Goal: Information Seeking & Learning: Learn about a topic

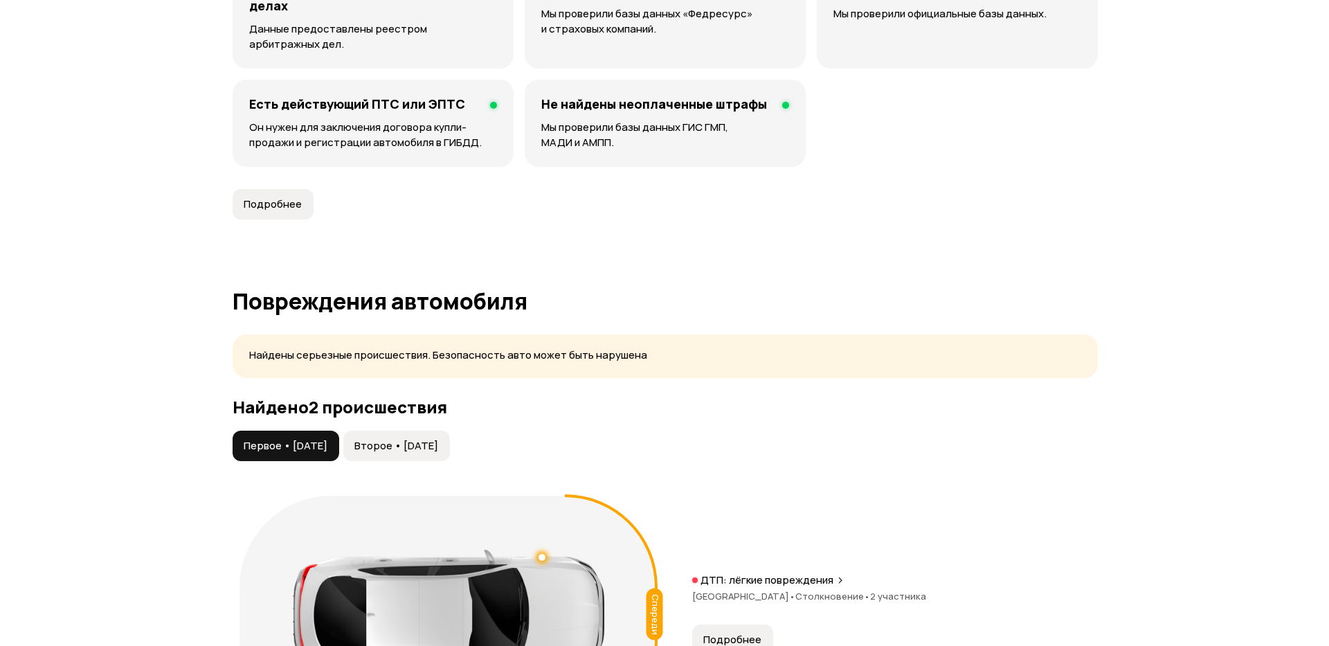
scroll to position [1246, 0]
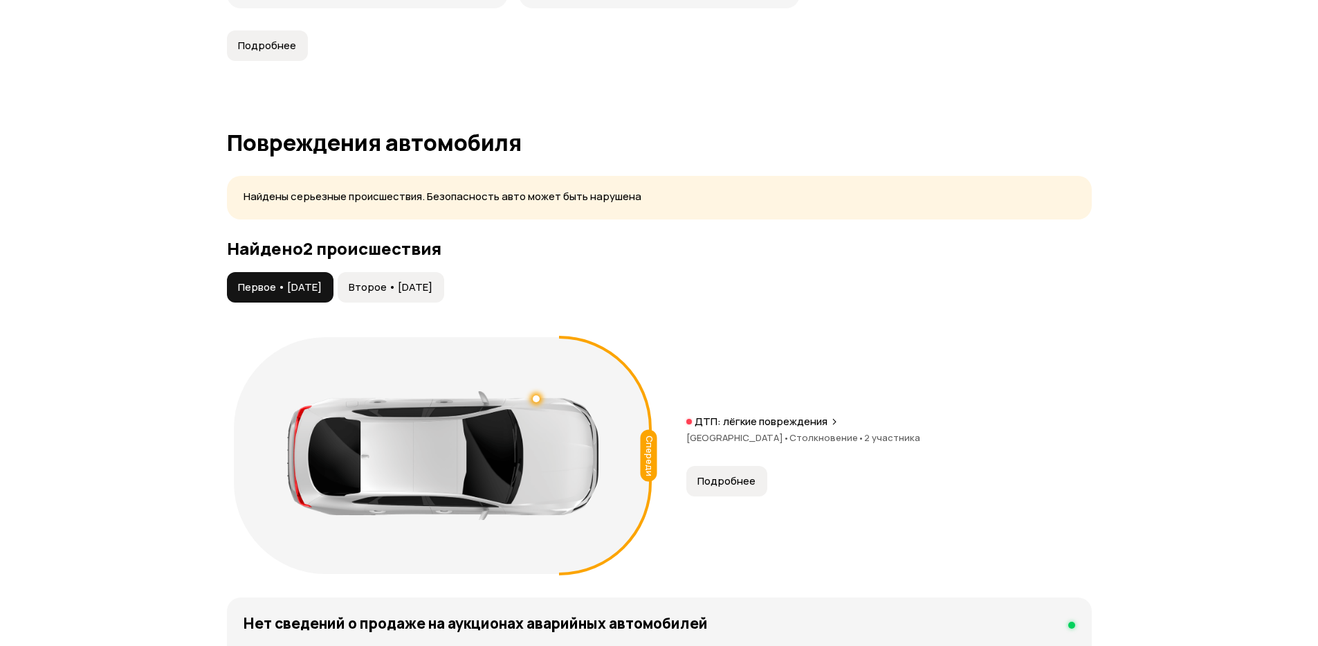
click at [725, 482] on span "Подробнее" at bounding box center [727, 481] width 58 height 14
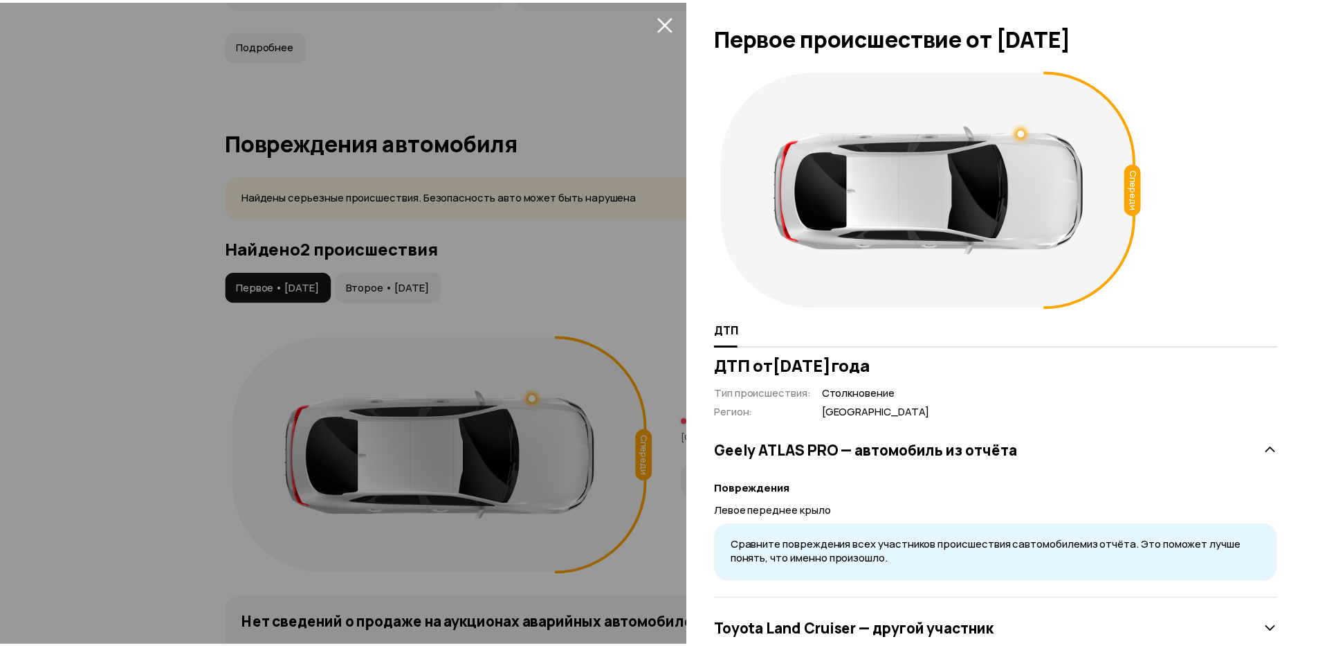
scroll to position [43, 0]
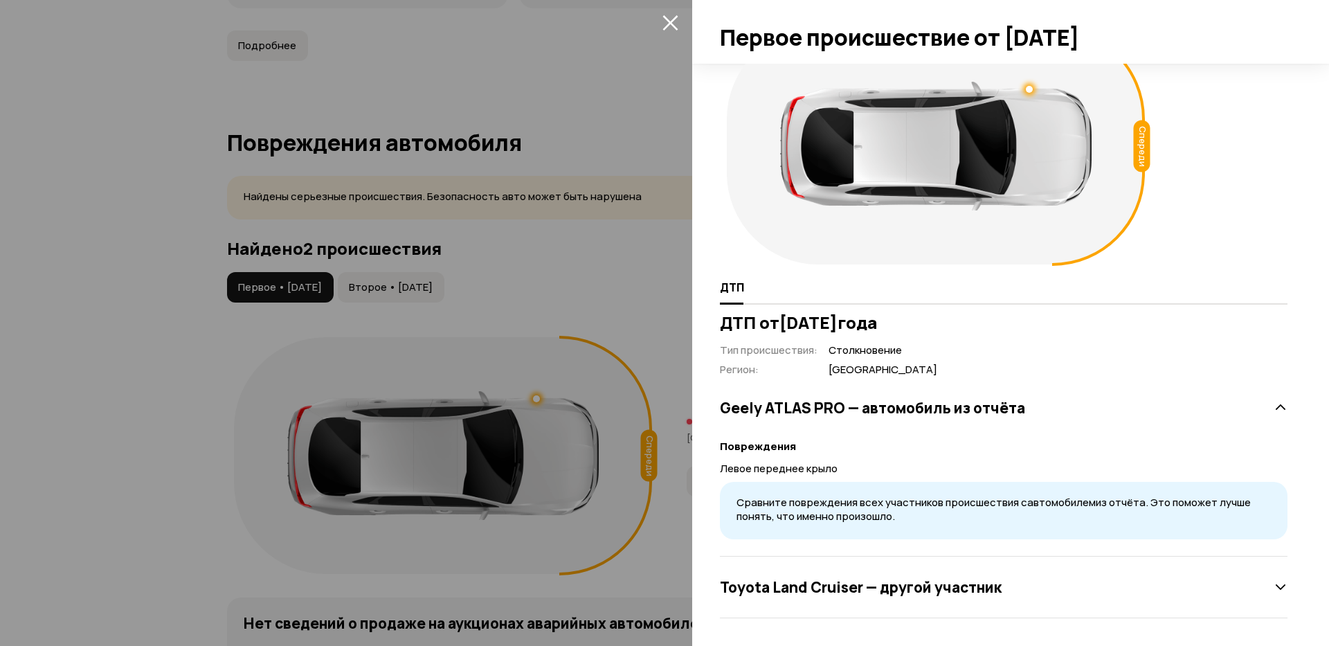
click at [872, 335] on div "ДТП от [DATE] Тип происшествия : Столкновение Регион : Москва Geely ATLAS PRO —…" at bounding box center [1003, 465] width 567 height 305
click at [525, 273] on div at bounding box center [664, 323] width 1329 height 646
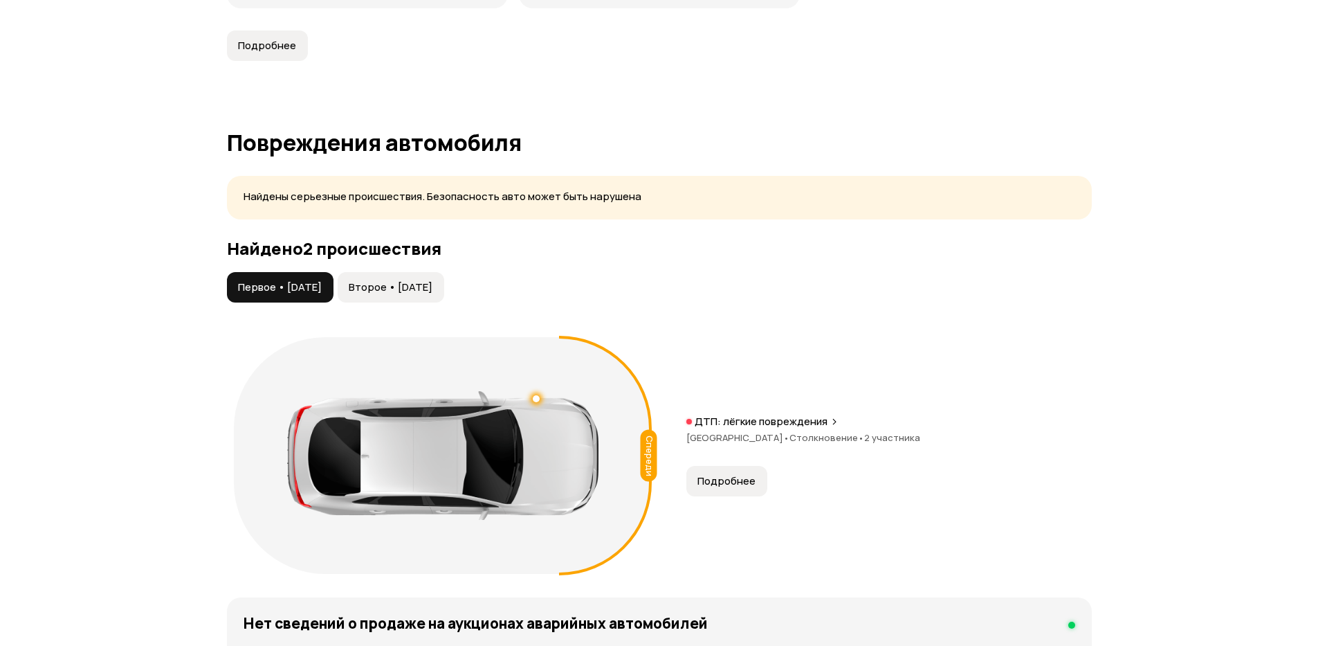
click at [428, 280] on span "Второе • [DATE]" at bounding box center [391, 287] width 84 height 14
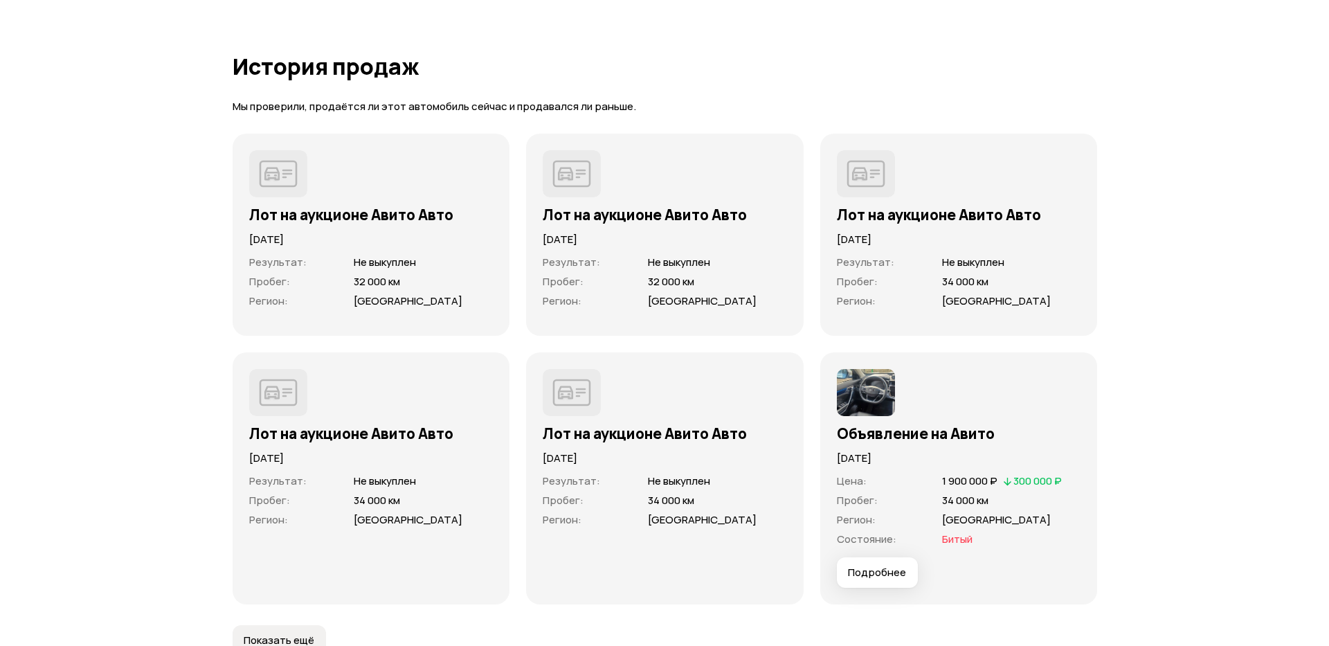
scroll to position [4069, 0]
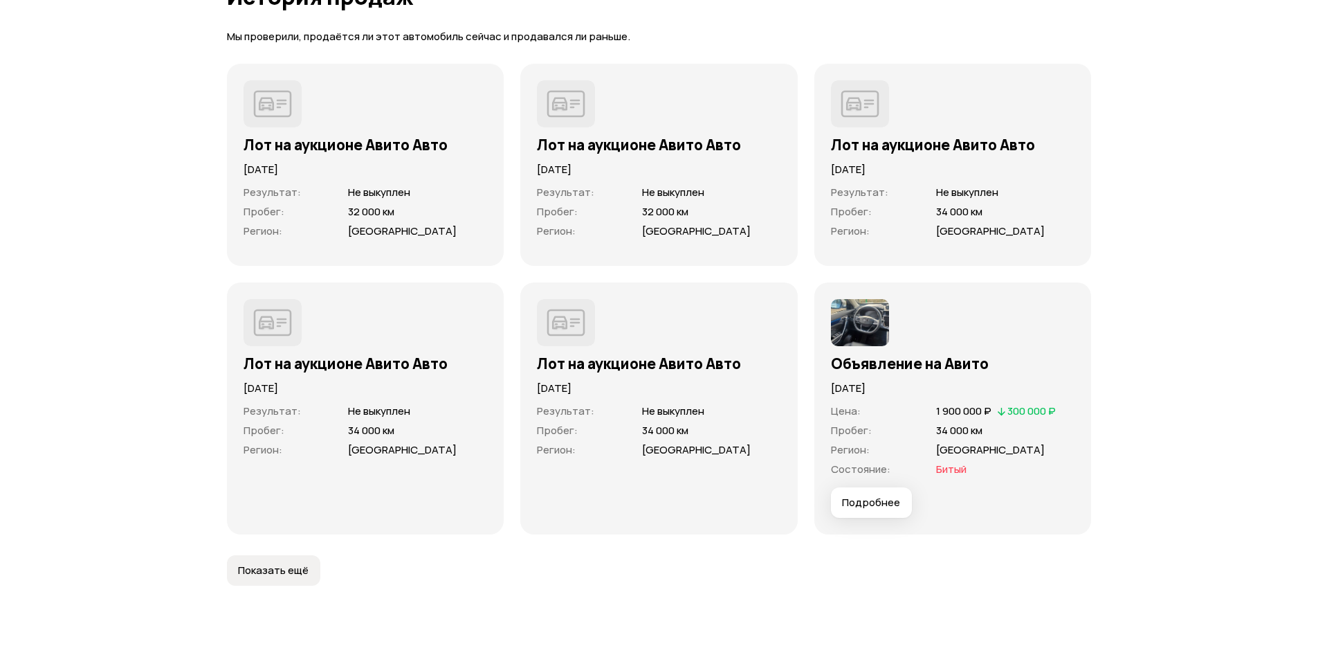
click at [871, 493] on button "Подробнее" at bounding box center [871, 502] width 81 height 30
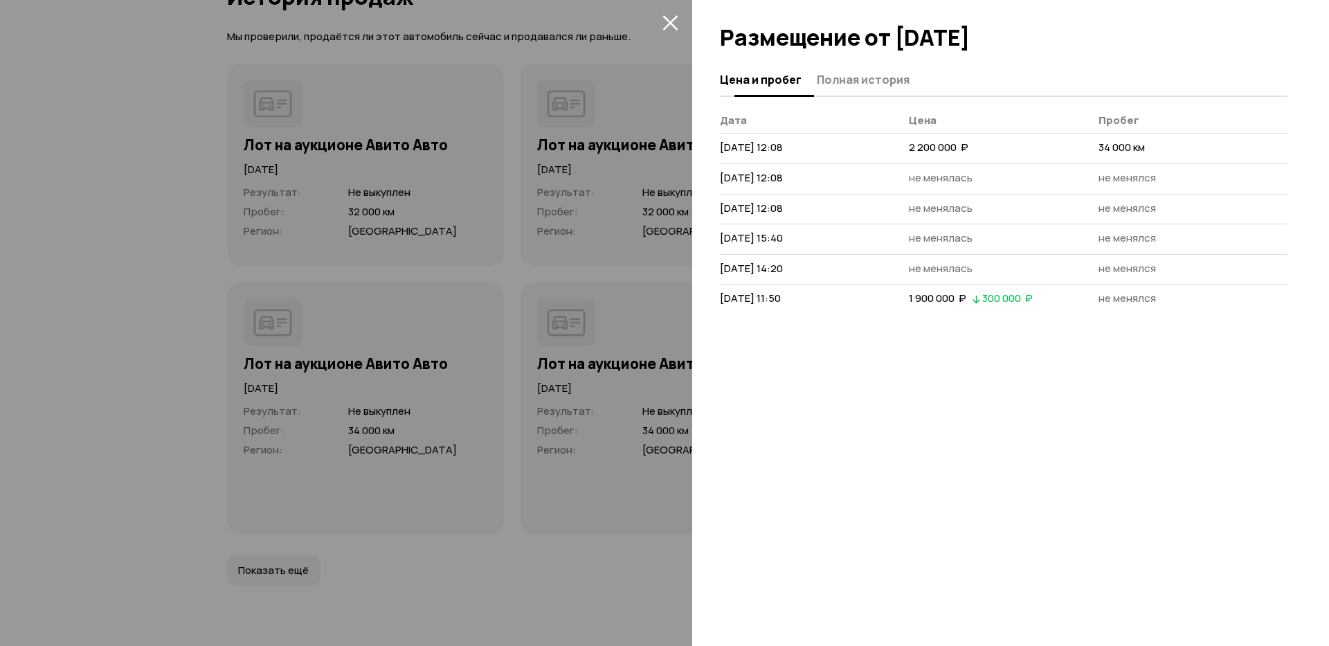
click at [887, 80] on span "Полная история" at bounding box center [863, 80] width 93 height 14
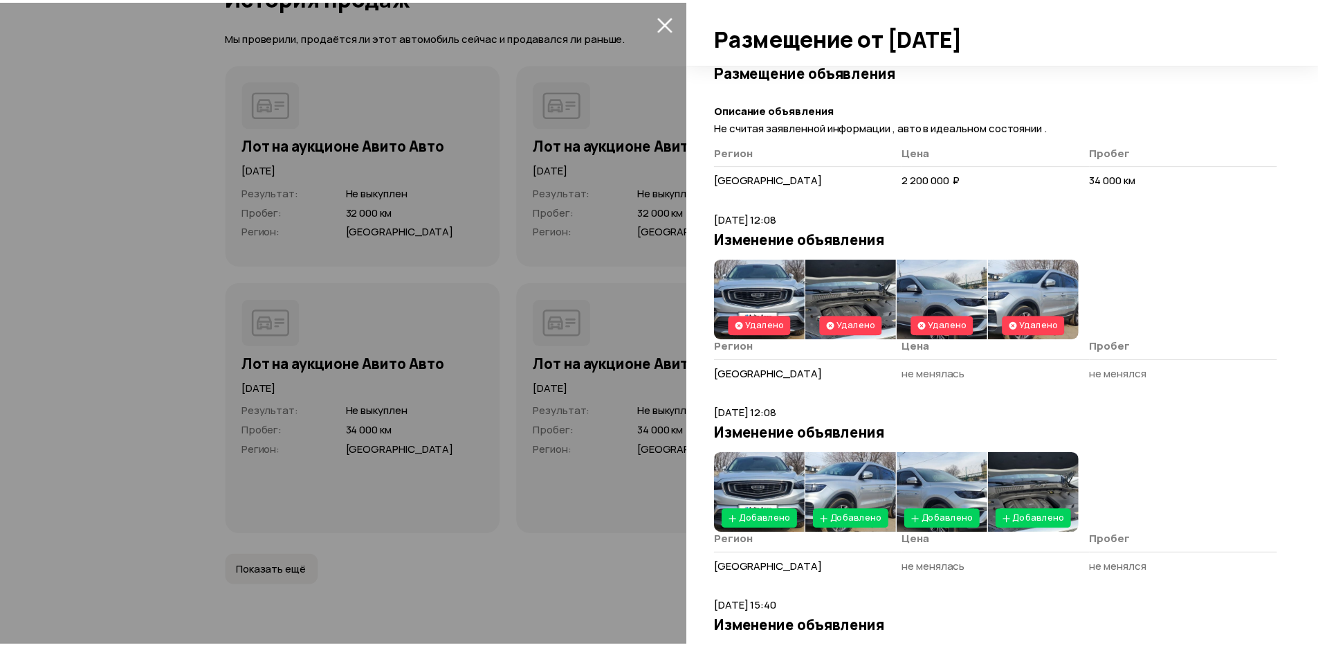
scroll to position [166, 0]
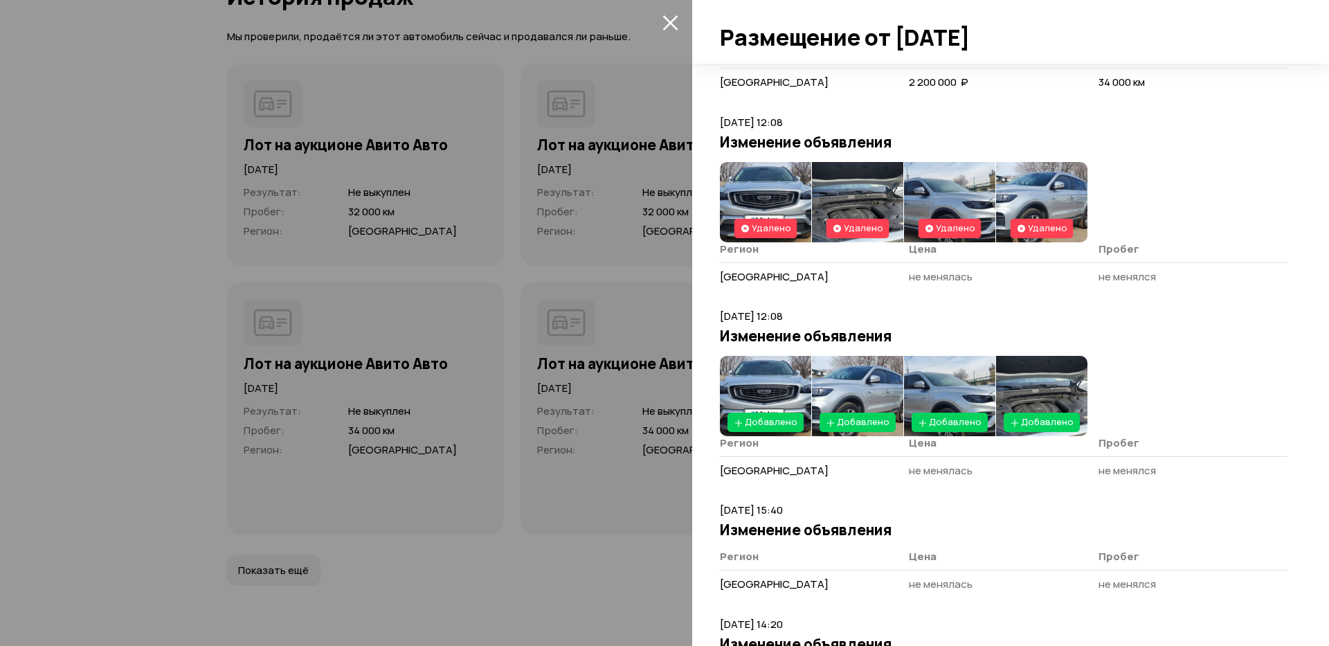
click at [765, 389] on img at bounding box center [765, 396] width 91 height 80
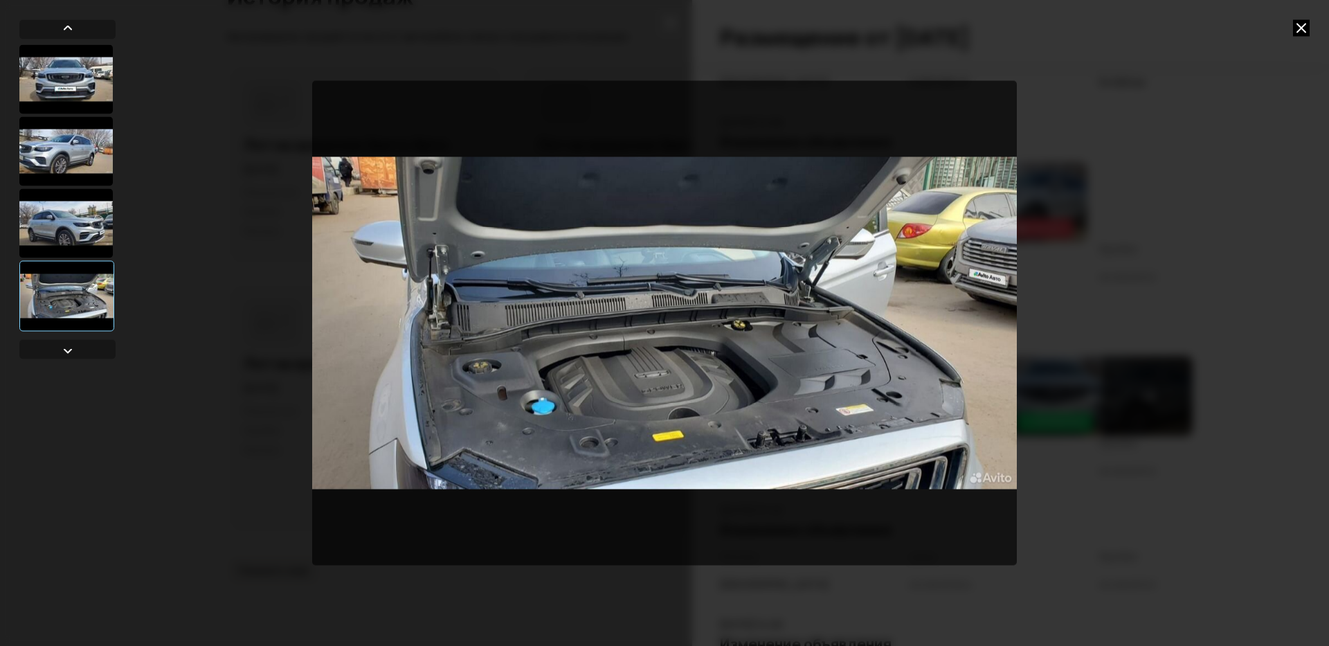
click at [1300, 27] on icon at bounding box center [1301, 27] width 17 height 17
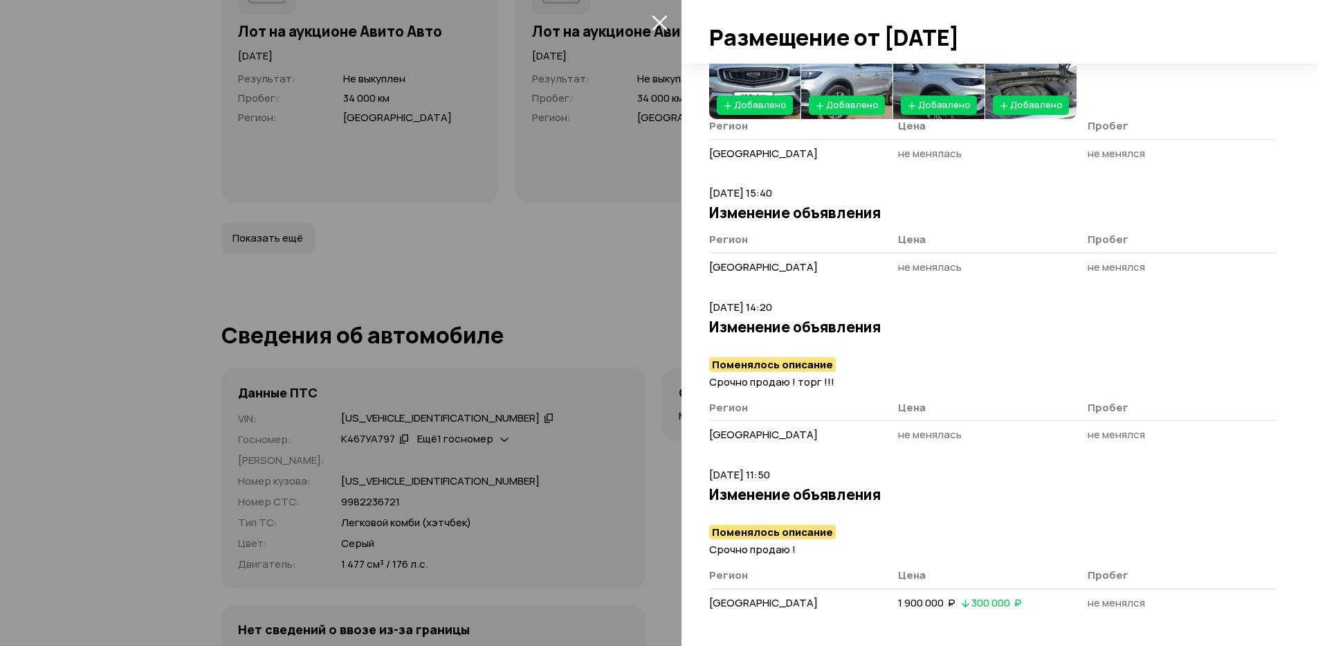
scroll to position [0, 0]
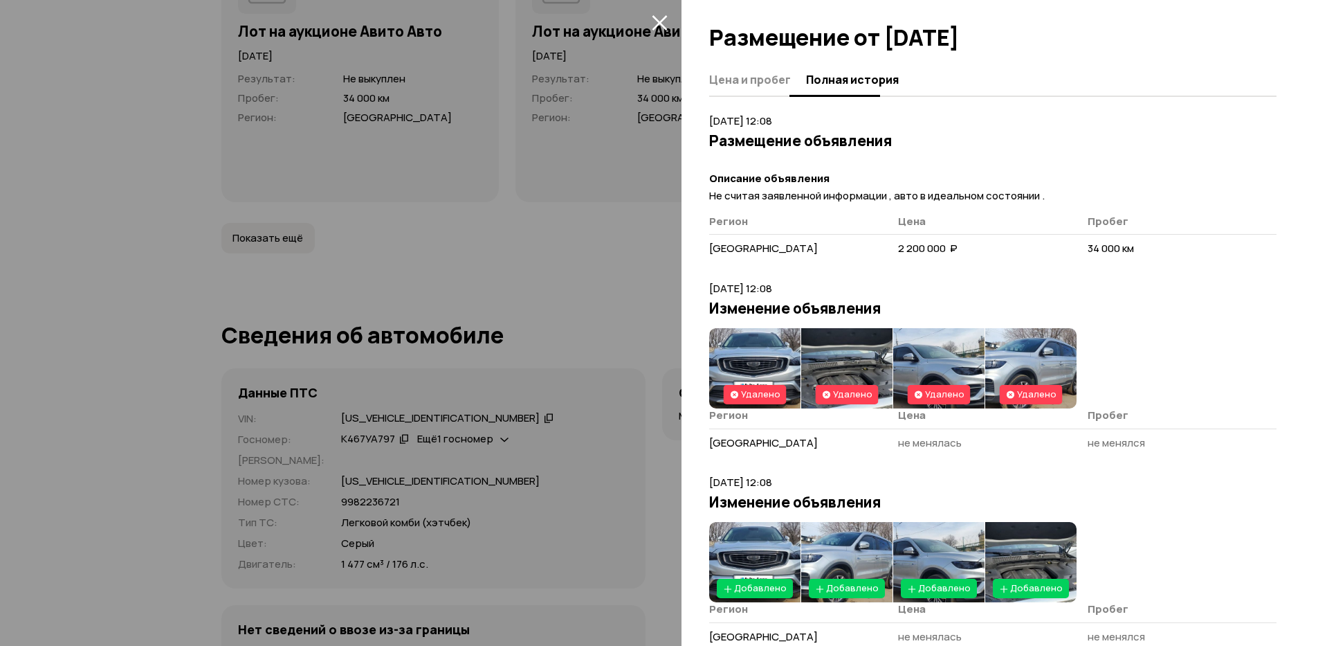
click at [764, 92] on button "Цена и пробег" at bounding box center [755, 79] width 93 height 27
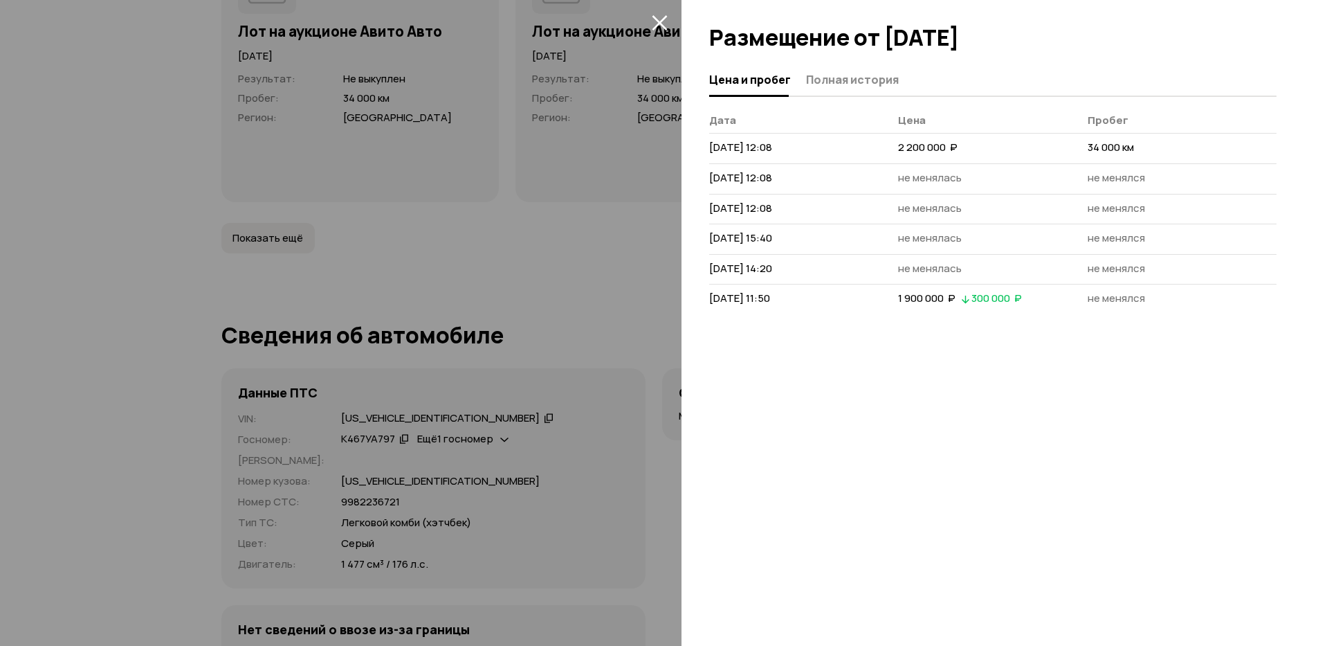
click at [492, 159] on div at bounding box center [659, 323] width 1318 height 646
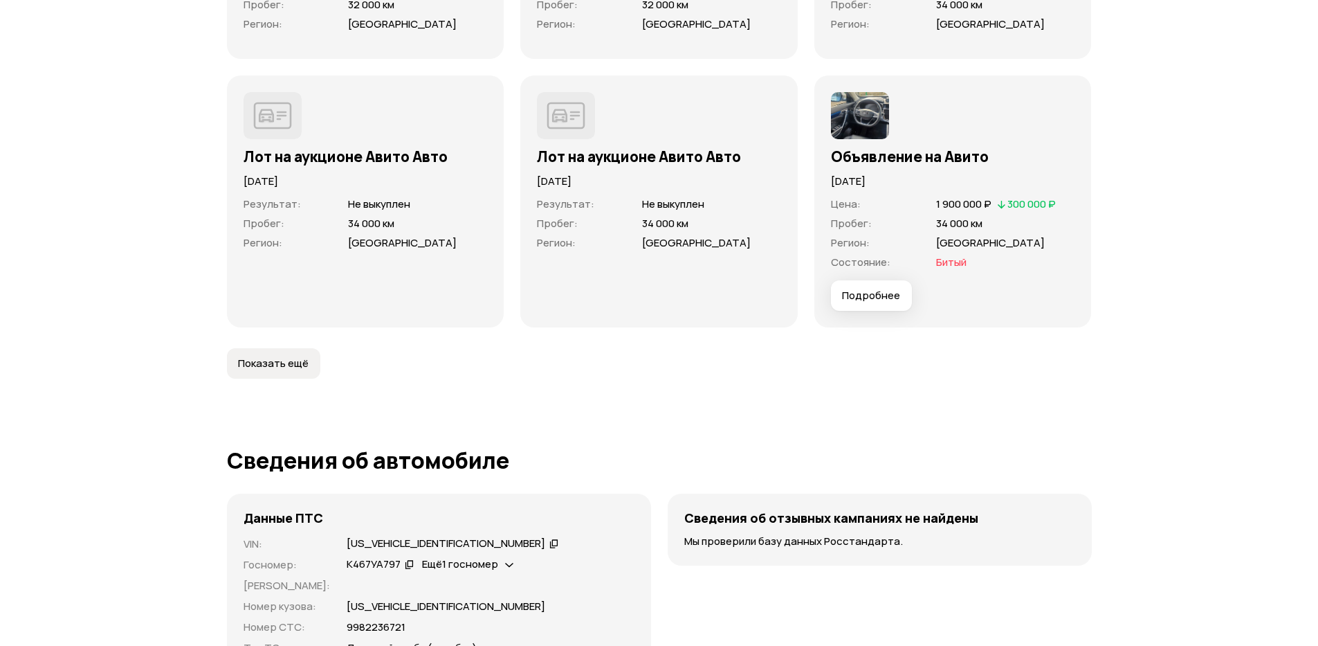
scroll to position [4152, 0]
